Goal: Find specific page/section: Find specific page/section

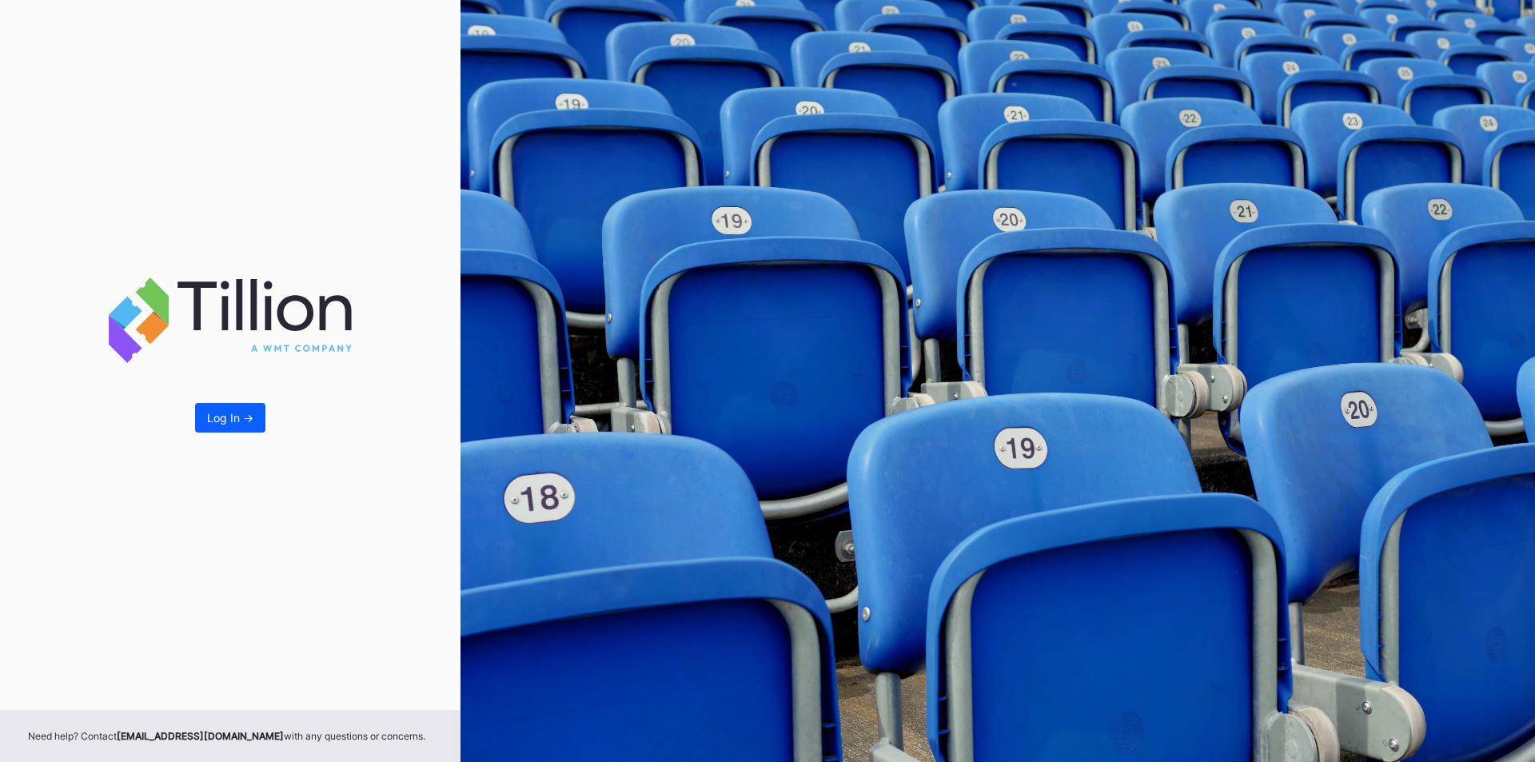
click at [221, 397] on div "Log In ->" at bounding box center [230, 355] width 461 height 710
click at [232, 405] on button "Log In ->" at bounding box center [230, 418] width 70 height 30
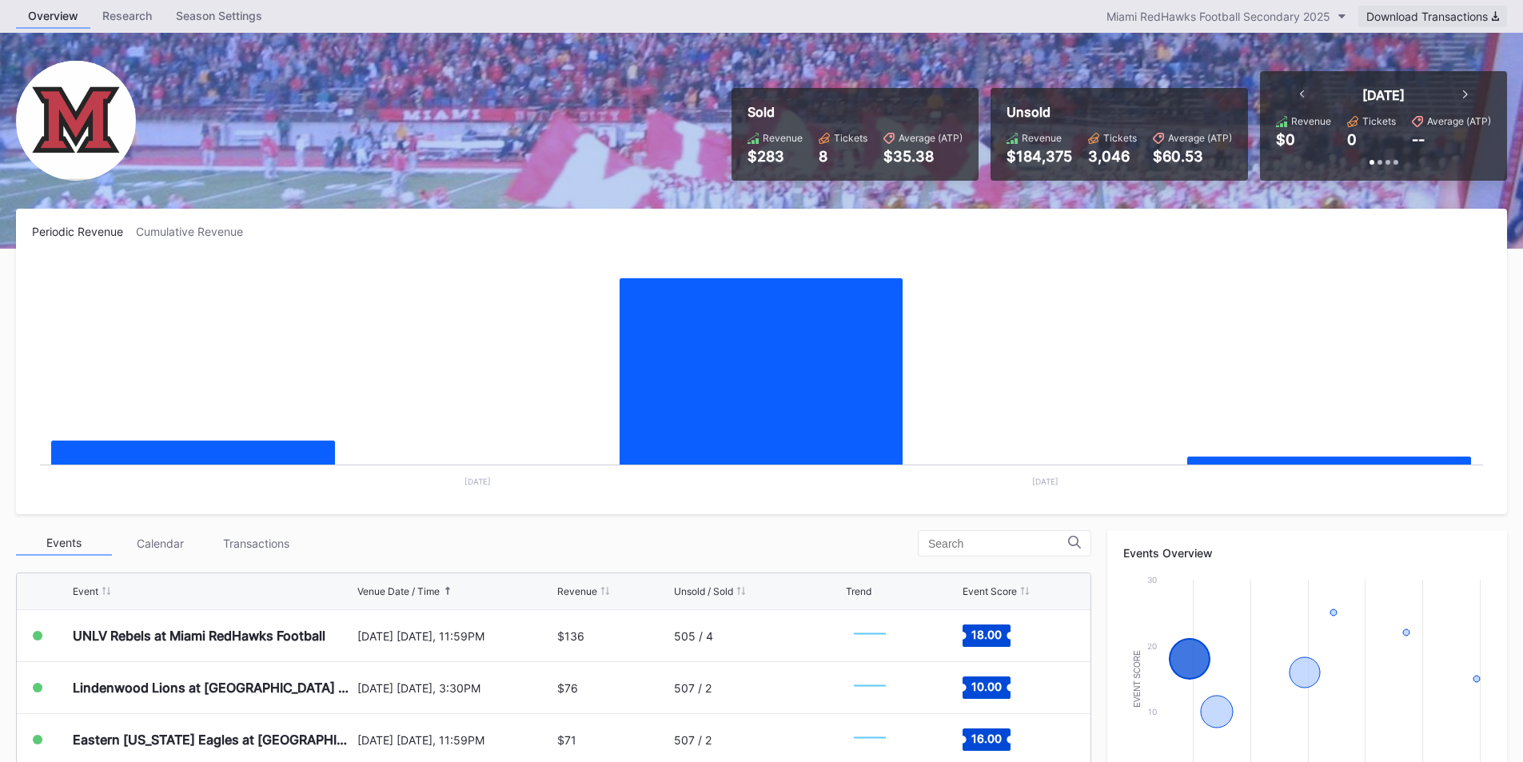
scroll to position [80, 0]
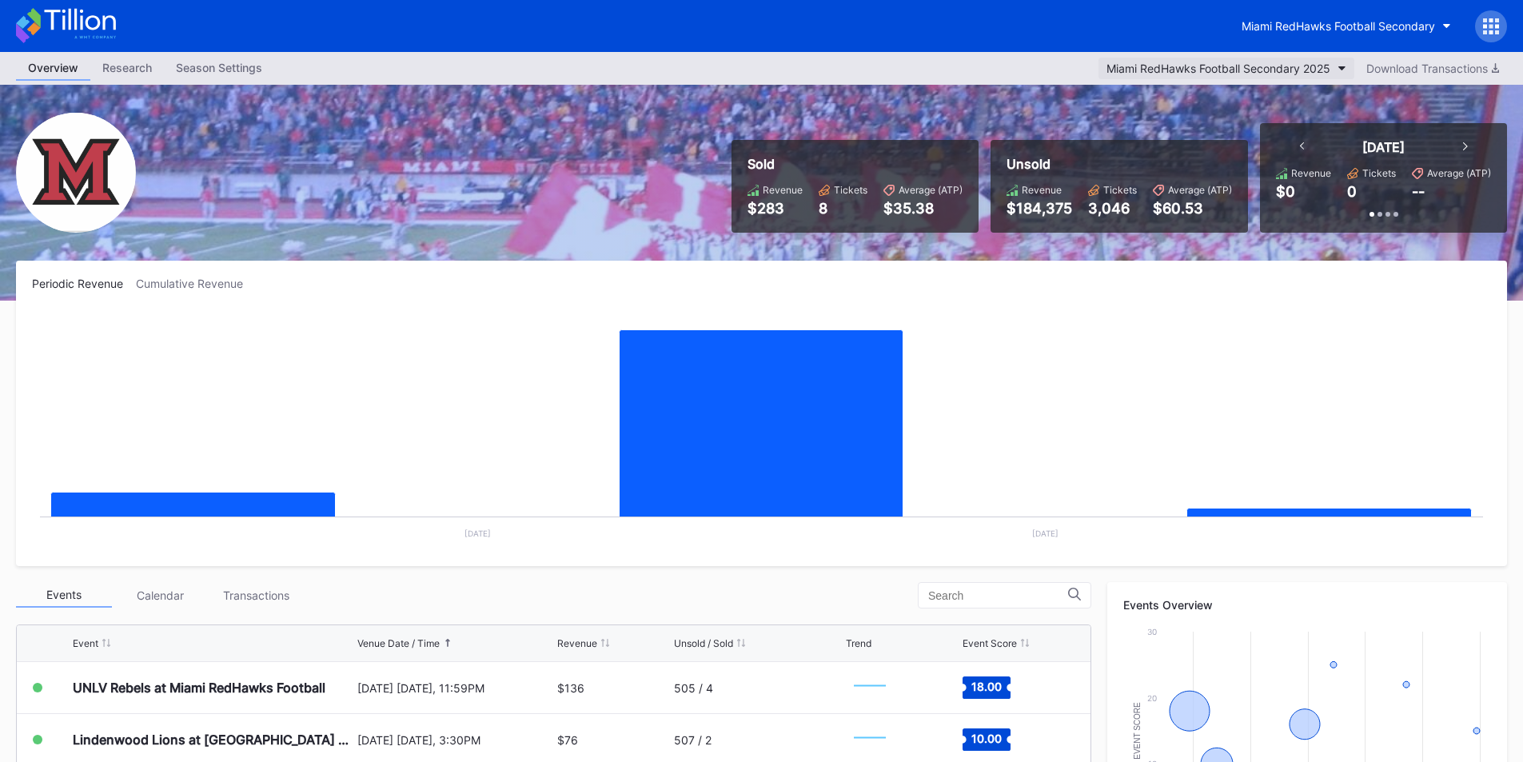
click at [1203, 50] on div "Miami RedHawks Football Secondary" at bounding box center [761, 26] width 1523 height 52
click at [1203, 60] on button "Miami RedHawks Football Secondary 2025" at bounding box center [1226, 69] width 256 height 22
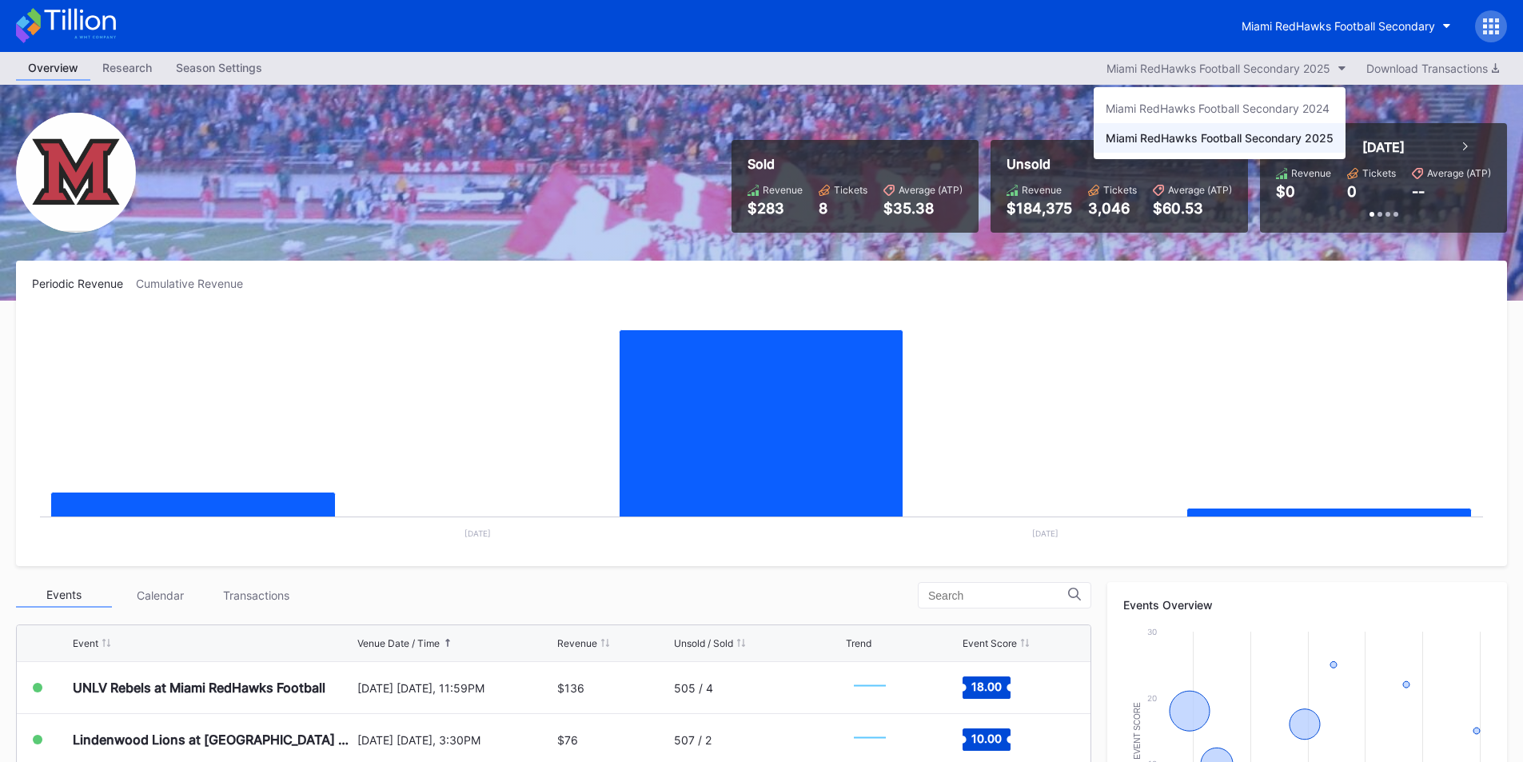
click at [1224, 137] on div "Miami RedHawks Football Secondary 2025" at bounding box center [1220, 138] width 228 height 14
